Goal: Task Accomplishment & Management: Use online tool/utility

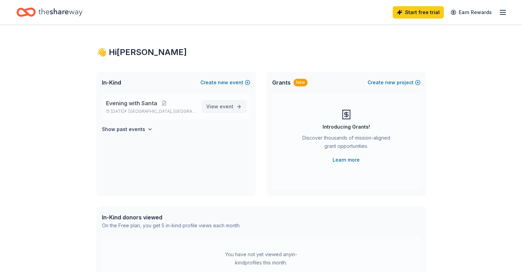
click at [220, 106] on span "View event" at bounding box center [219, 106] width 27 height 8
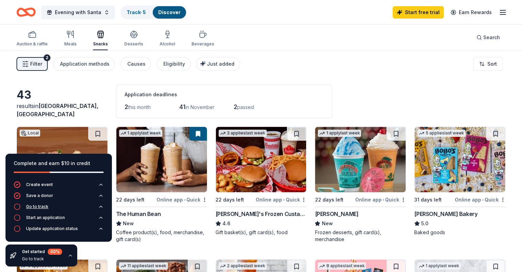
click at [39, 207] on div "Go to track" at bounding box center [37, 206] width 22 height 5
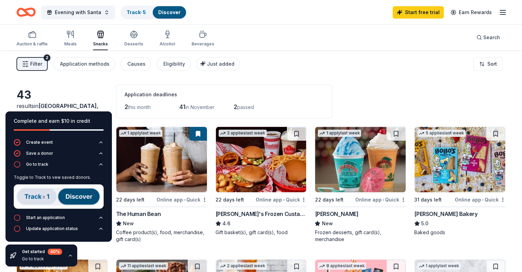
click at [30, 198] on img at bounding box center [59, 196] width 90 height 24
click at [499, 11] on icon "button" at bounding box center [503, 12] width 8 height 8
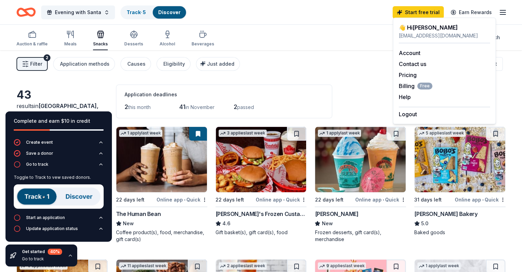
click at [34, 199] on img at bounding box center [59, 196] width 90 height 24
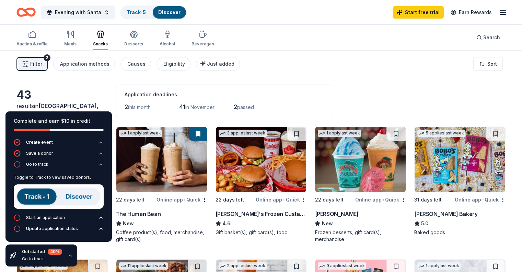
click at [34, 199] on img at bounding box center [59, 196] width 90 height 24
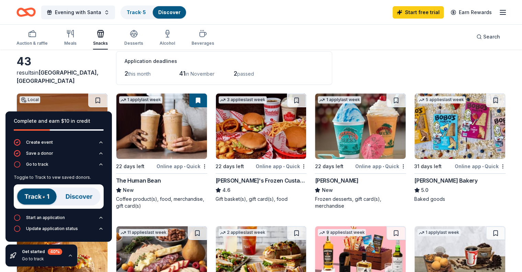
scroll to position [48, 0]
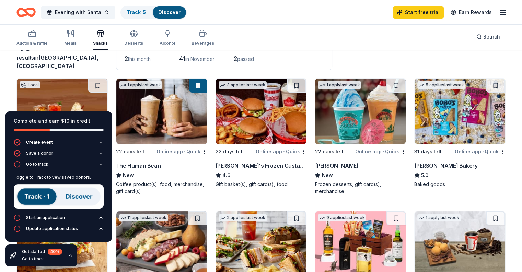
click at [30, 259] on div "Go to track" at bounding box center [42, 258] width 40 height 5
click at [69, 255] on icon "button" at bounding box center [70, 254] width 5 height 5
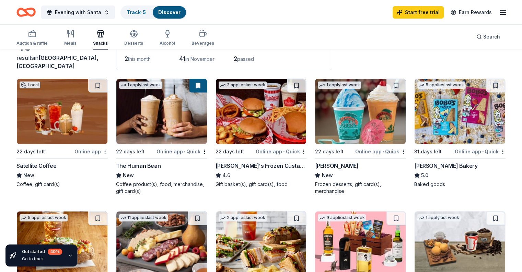
click at [25, 259] on div "Go to track" at bounding box center [42, 258] width 40 height 5
click at [146, 12] on link "Track · 5" at bounding box center [136, 12] width 19 height 6
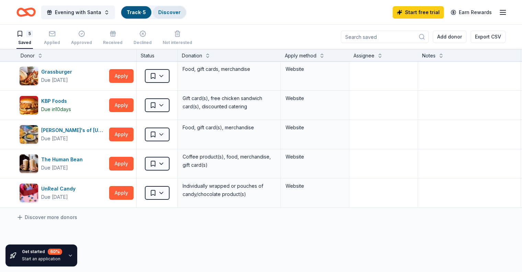
click at [181, 12] on link "Discover" at bounding box center [169, 12] width 22 height 6
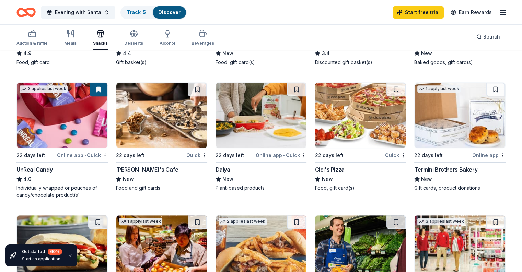
scroll to position [302, 0]
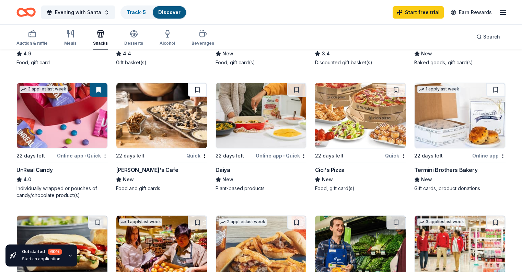
click at [202, 88] on button at bounding box center [197, 90] width 19 height 14
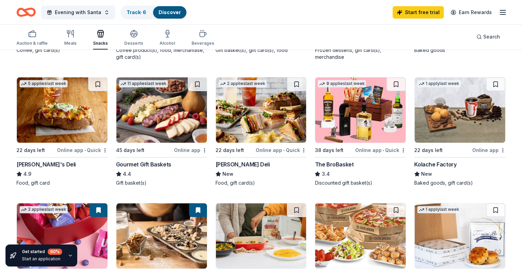
scroll to position [179, 0]
